Goal: Task Accomplishment & Management: Use online tool/utility

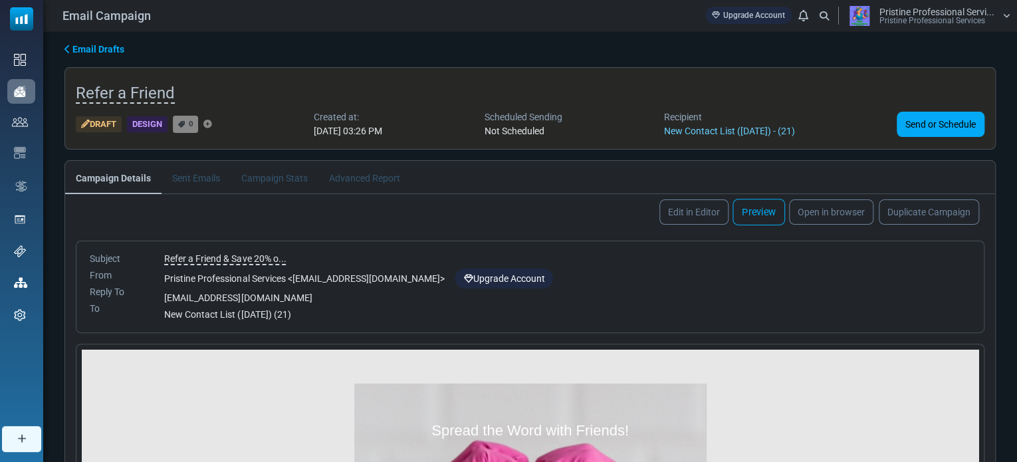
click at [763, 211] on link "Preview" at bounding box center [759, 212] width 53 height 27
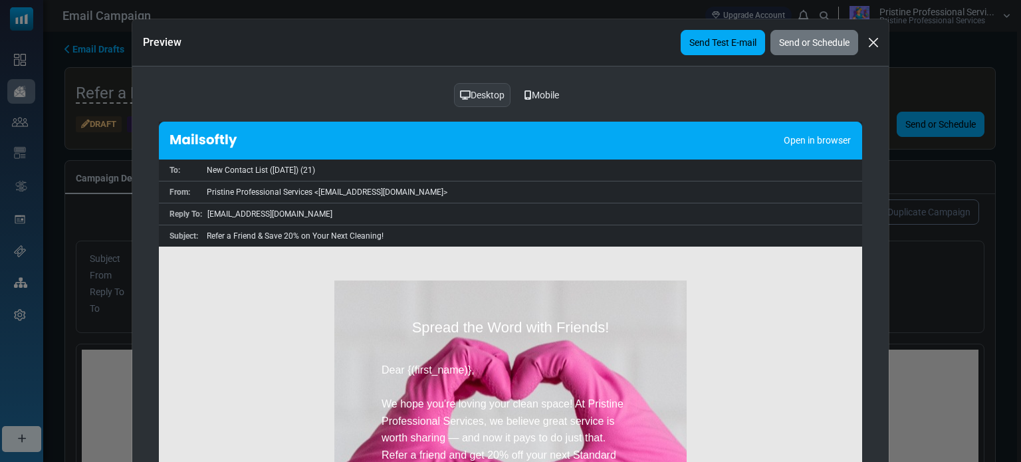
click at [729, 49] on link "Send Test E-mail" at bounding box center [723, 42] width 84 height 25
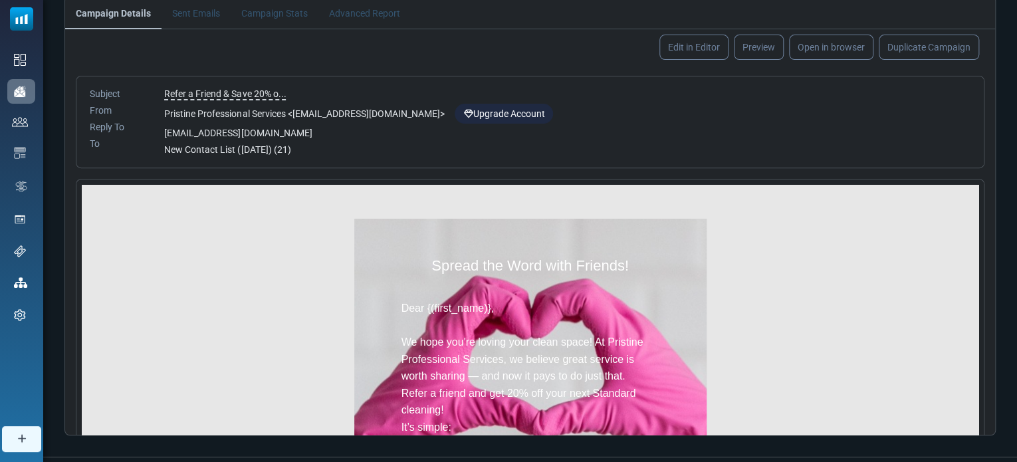
scroll to position [181, 0]
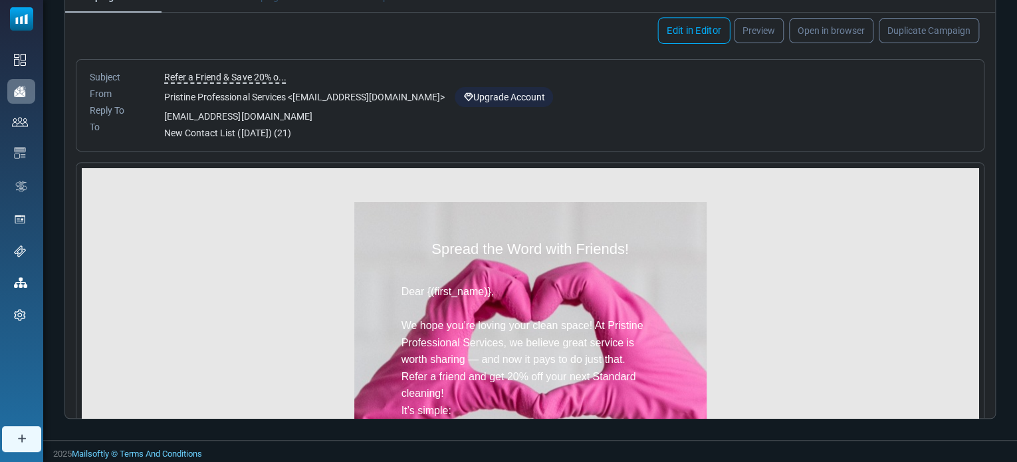
click at [695, 25] on link "Edit in Editor" at bounding box center [693, 30] width 72 height 27
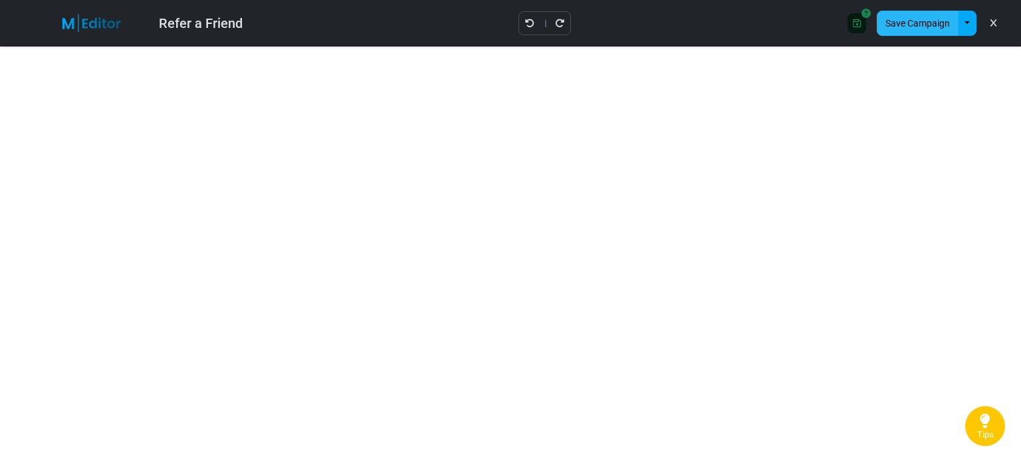
click at [908, 28] on button "Save Campaign" at bounding box center [918, 23] width 82 height 25
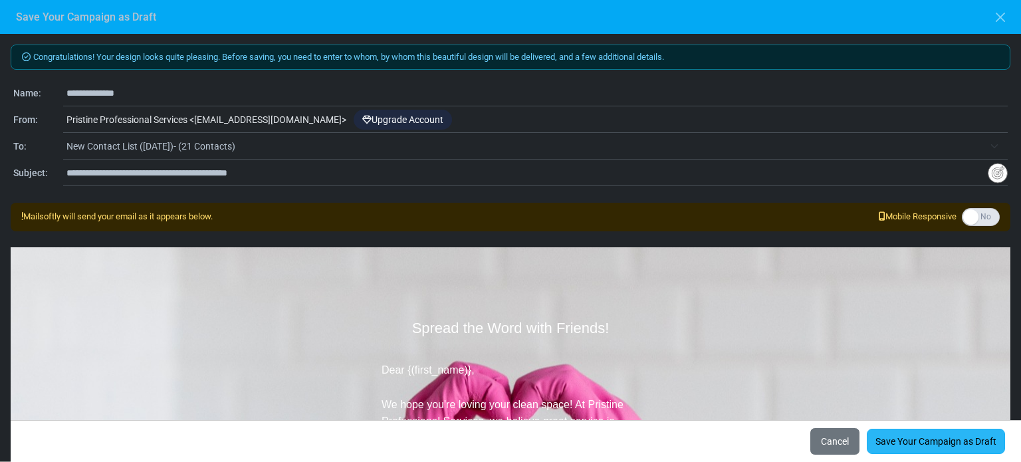
click at [901, 441] on link "Save Your Campaign as Draft" at bounding box center [936, 441] width 138 height 25
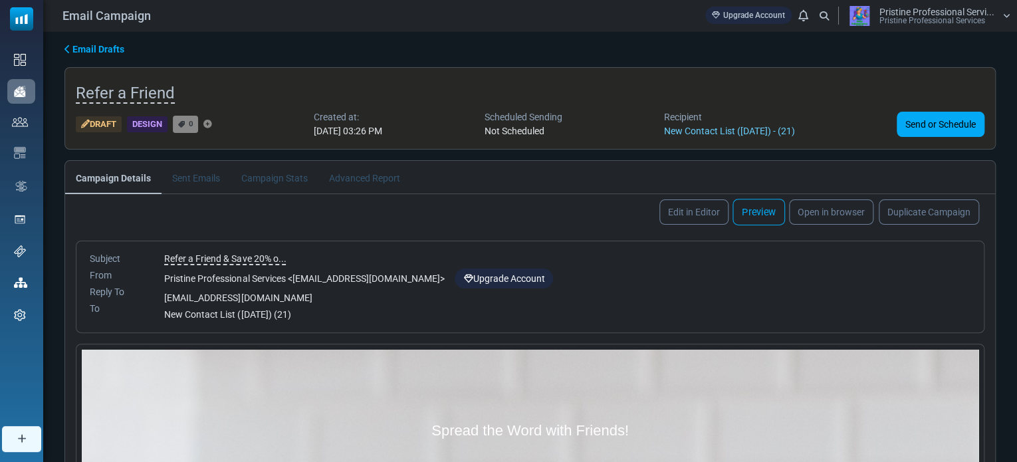
click at [760, 212] on link "Preview" at bounding box center [759, 212] width 53 height 27
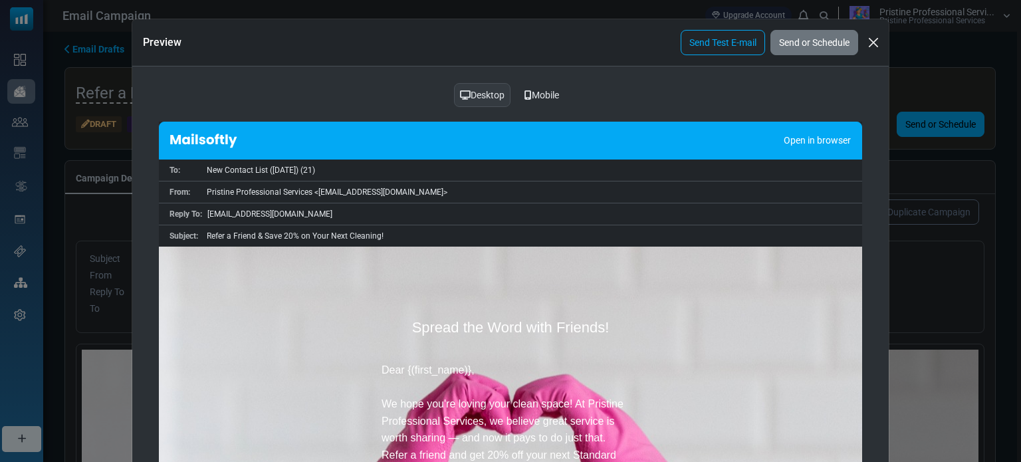
click at [538, 92] on div "Mobile" at bounding box center [542, 94] width 52 height 25
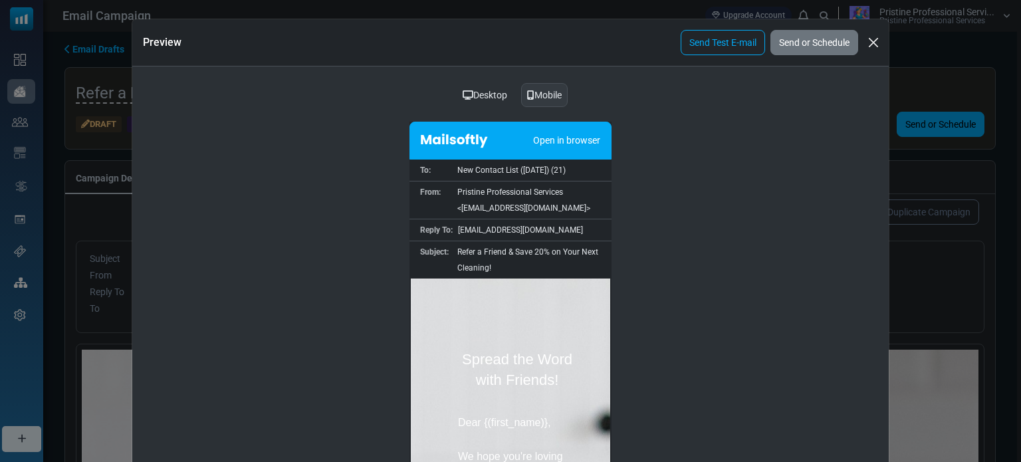
drag, startPoint x: 606, startPoint y: 307, endPoint x: 1022, endPoint y: 581, distance: 498.7
click at [871, 47] on button "Close" at bounding box center [873, 43] width 20 height 20
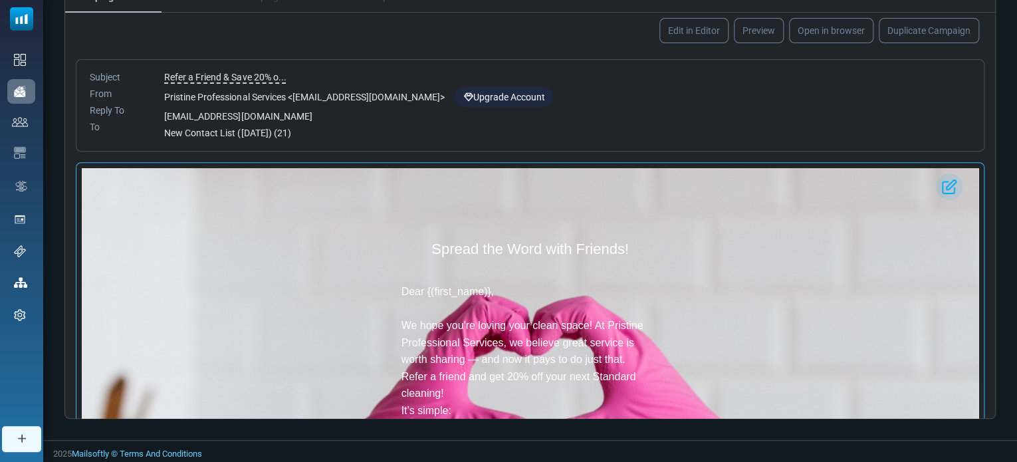
click at [947, 185] on img at bounding box center [949, 186] width 27 height 27
click at [690, 23] on link "Edit in Editor" at bounding box center [693, 30] width 72 height 27
